Goal: Task Accomplishment & Management: Manage account settings

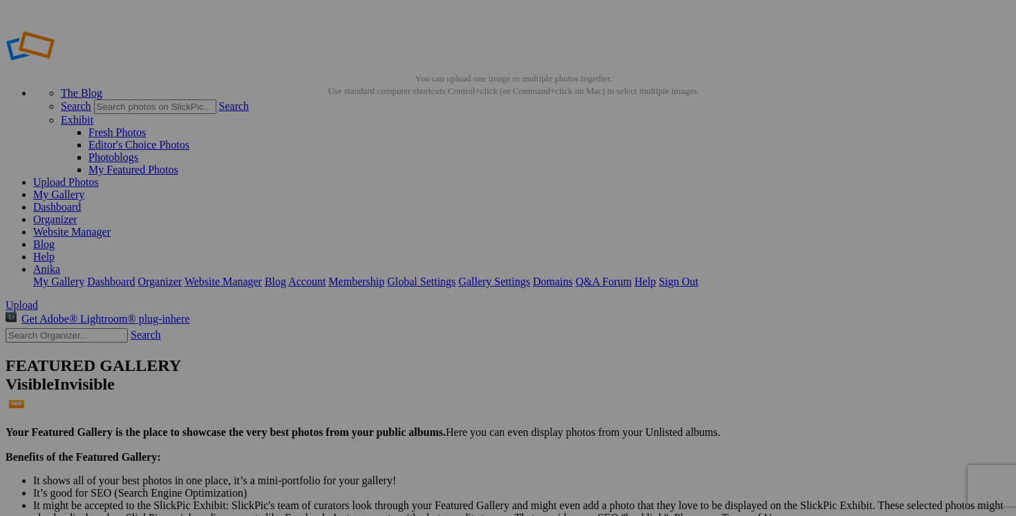
click at [81, 201] on link "Dashboard" at bounding box center [57, 207] width 48 height 12
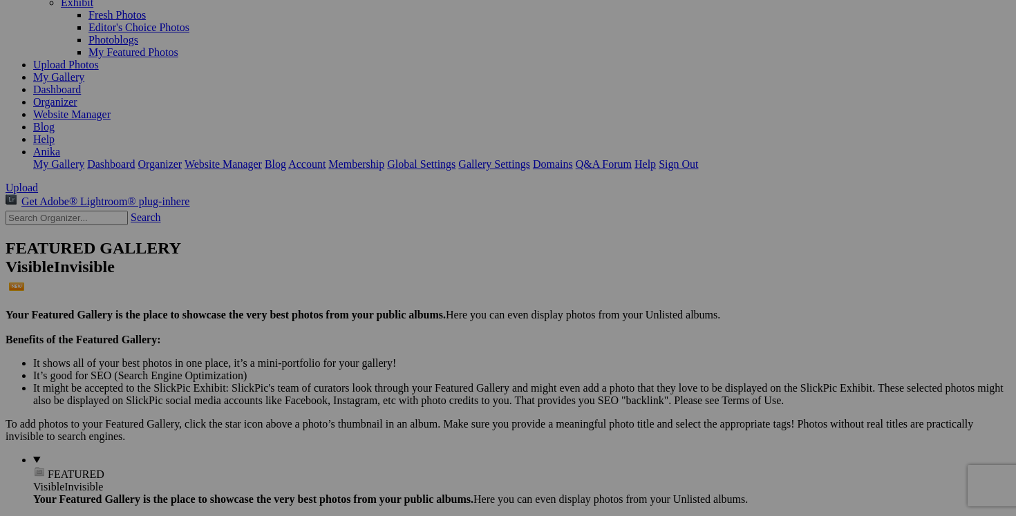
scroll to position [11, 0]
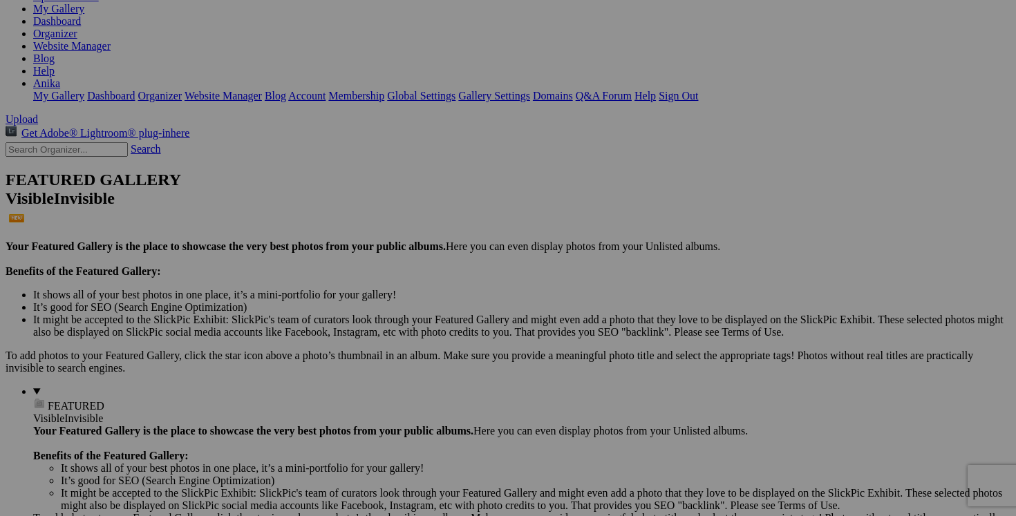
scroll to position [206, 0]
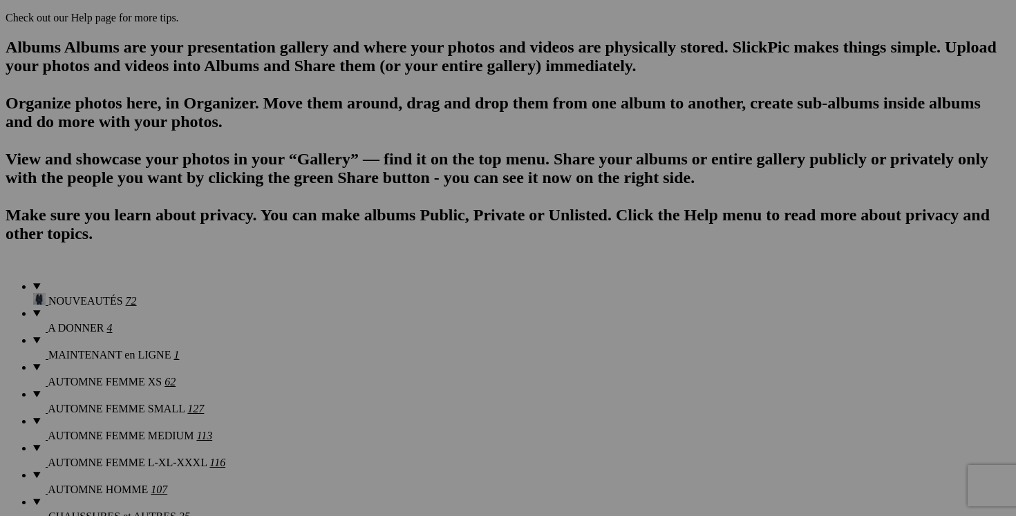
scroll to position [20123, 0]
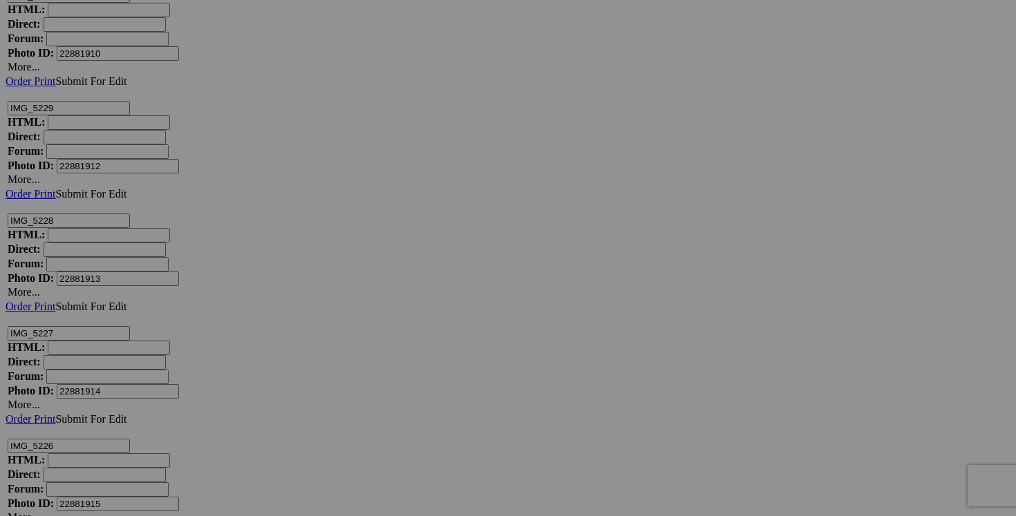
scroll to position [25961, 0]
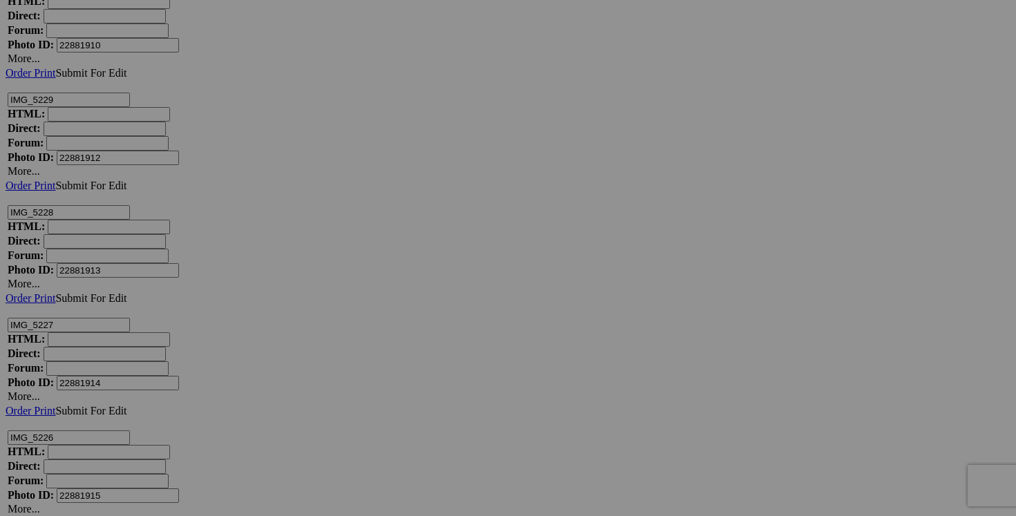
drag, startPoint x: 402, startPoint y: 305, endPoint x: 334, endPoint y: 304, distance: 68.4
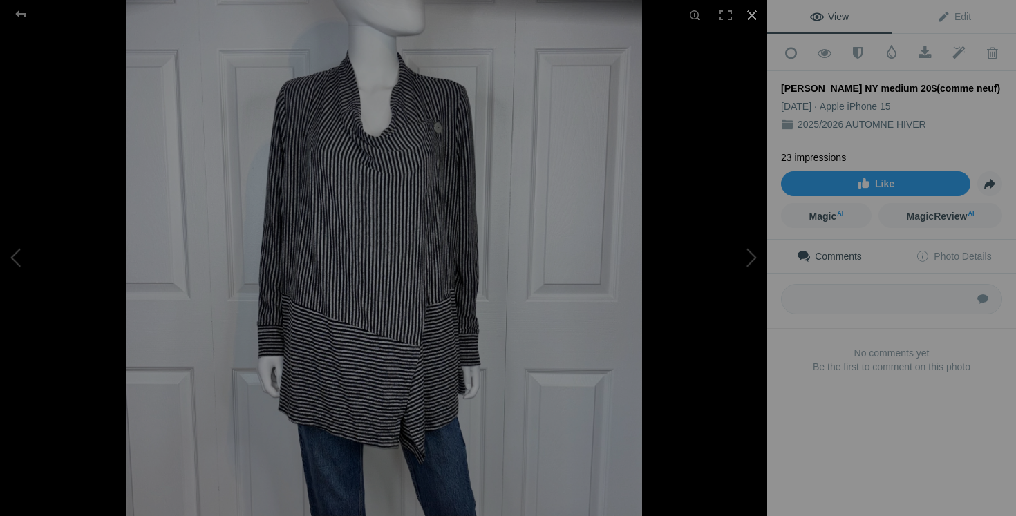
click at [753, 16] on div at bounding box center [752, 15] width 30 height 30
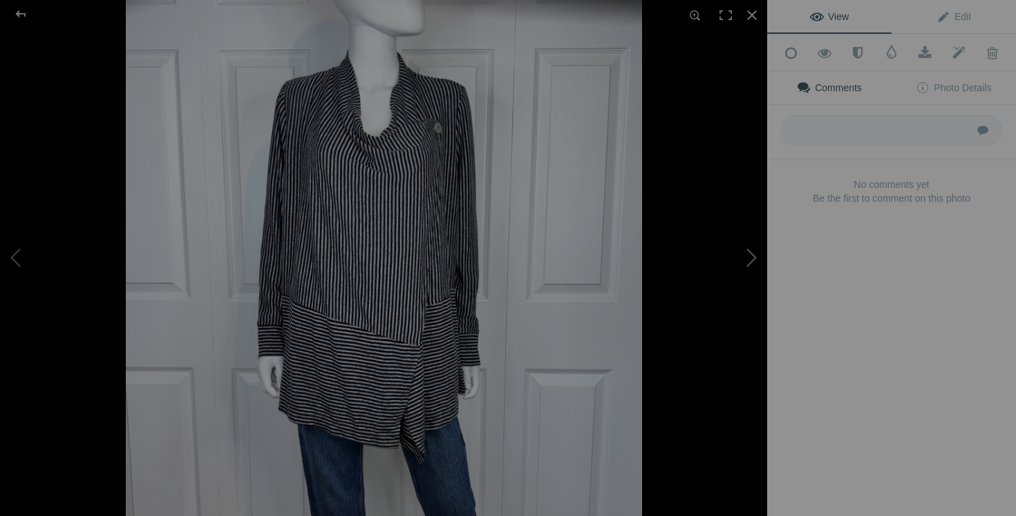
type input "chandail JONES NY medium 15$(comme neuf)"
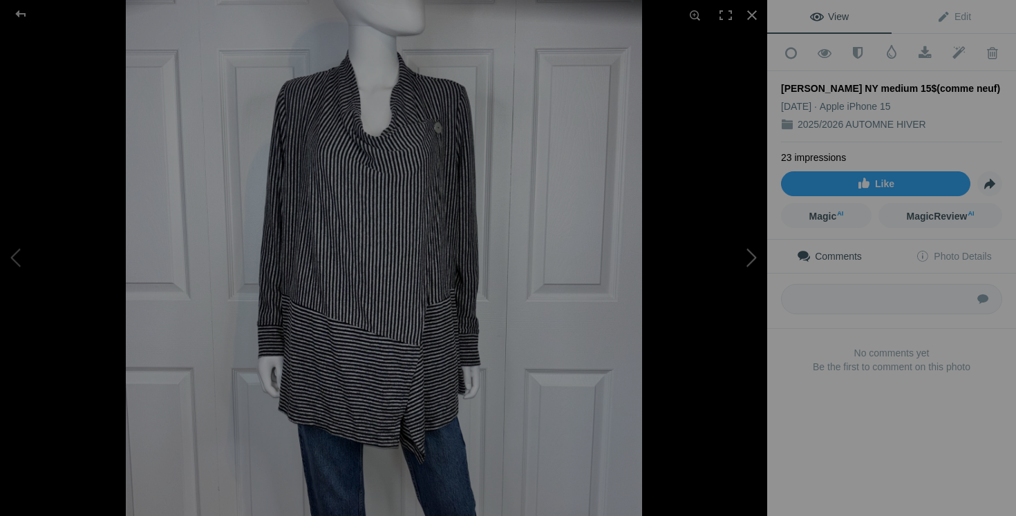
click at [748, 259] on button at bounding box center [715, 258] width 104 height 186
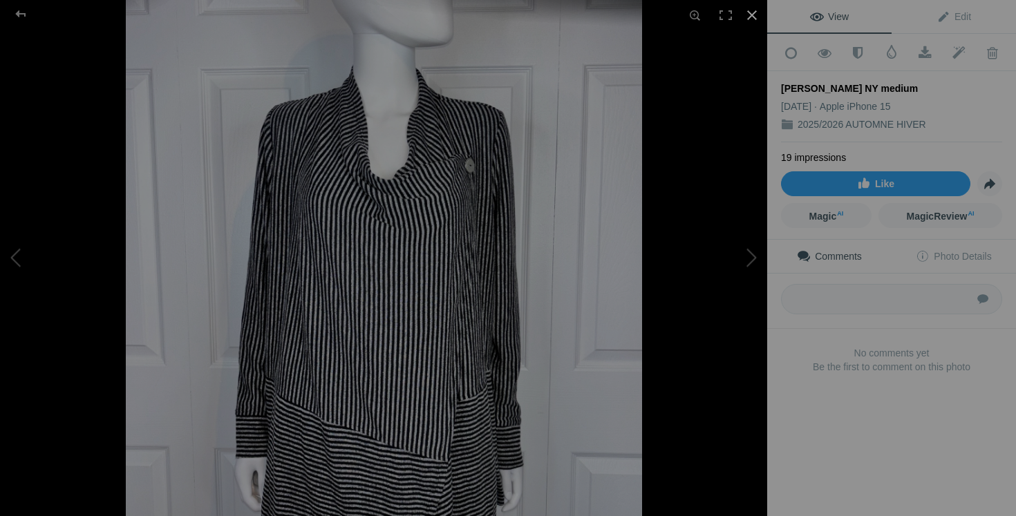
click at [756, 16] on div at bounding box center [752, 15] width 30 height 30
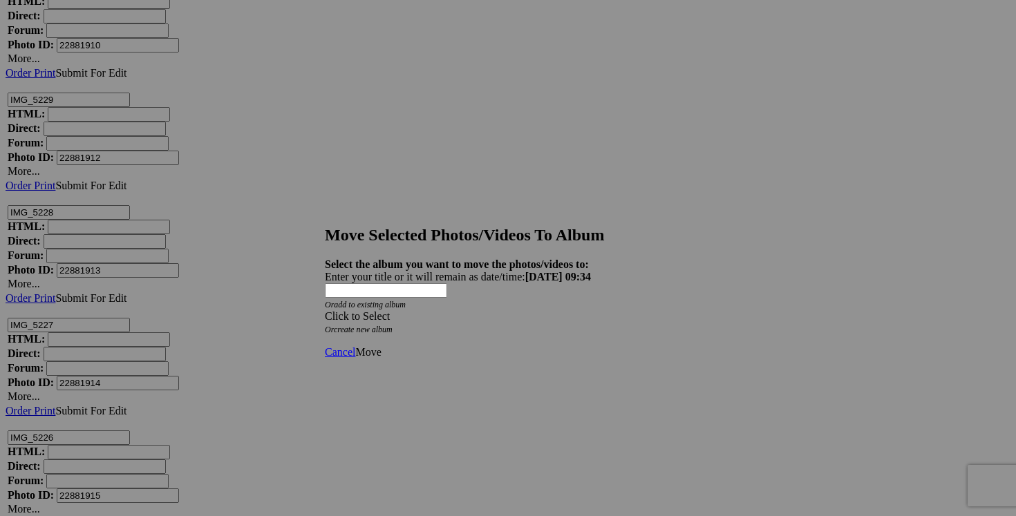
click at [325, 310] on span at bounding box center [325, 316] width 0 height 12
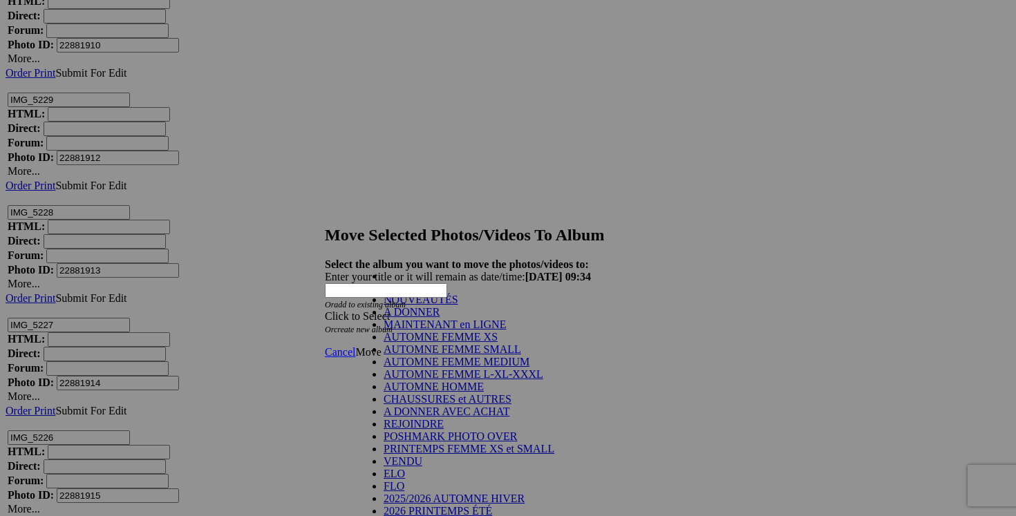
click at [458, 305] on link "NOUVEAUTÉS" at bounding box center [421, 300] width 75 height 12
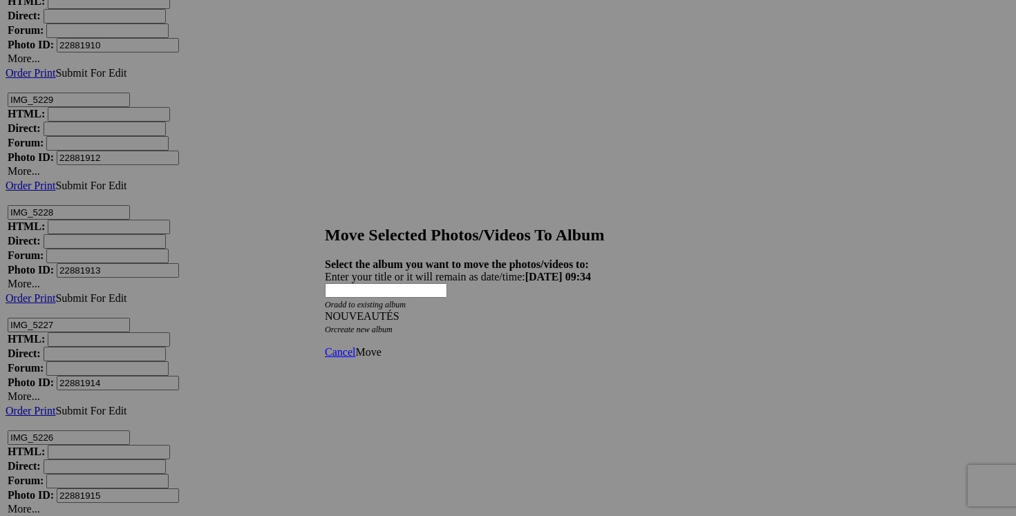
click at [381, 346] on span "Move" at bounding box center [368, 352] width 26 height 12
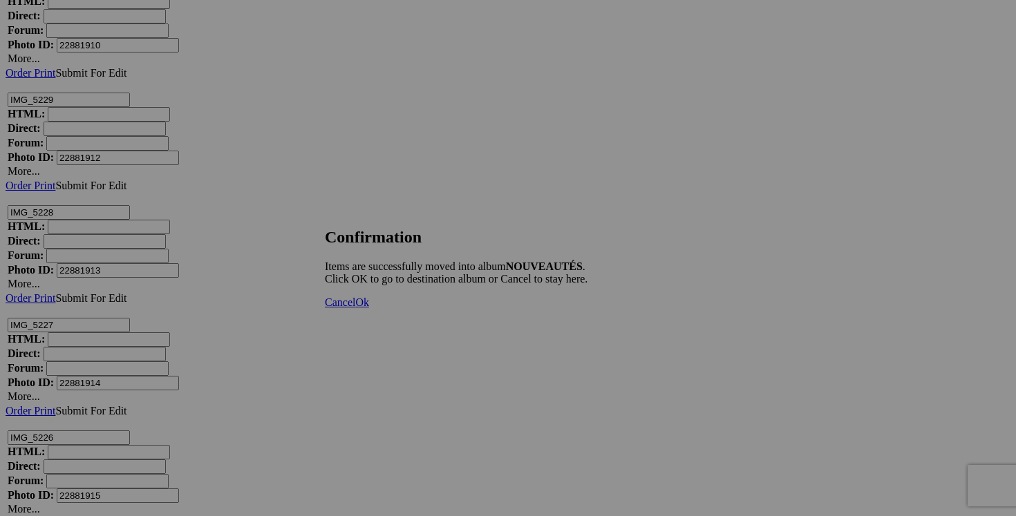
click at [355, 308] on link "Cancel" at bounding box center [340, 302] width 30 height 12
